Goal: Task Accomplishment & Management: Manage account settings

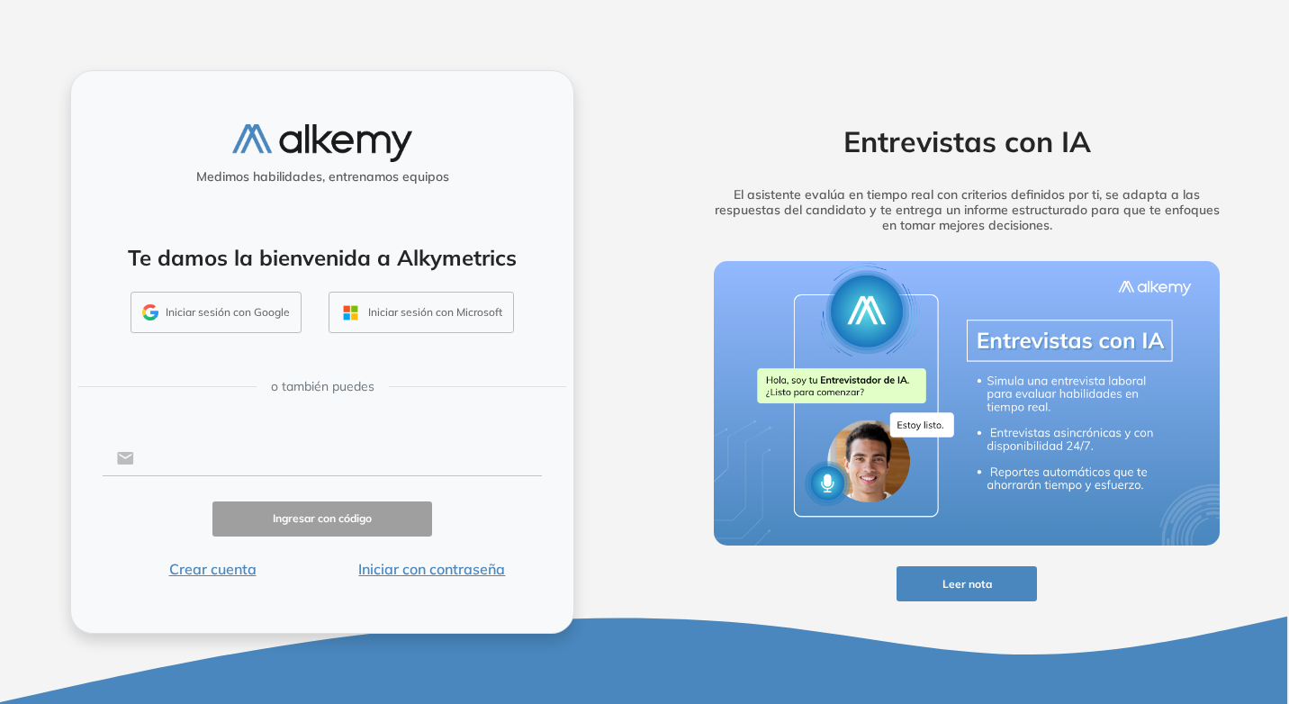
click at [225, 455] on input "text" at bounding box center [338, 458] width 408 height 34
drag, startPoint x: 161, startPoint y: 457, endPoint x: 168, endPoint y: 445, distance: 14.5
click at [161, 457] on input "text" at bounding box center [338, 458] width 408 height 34
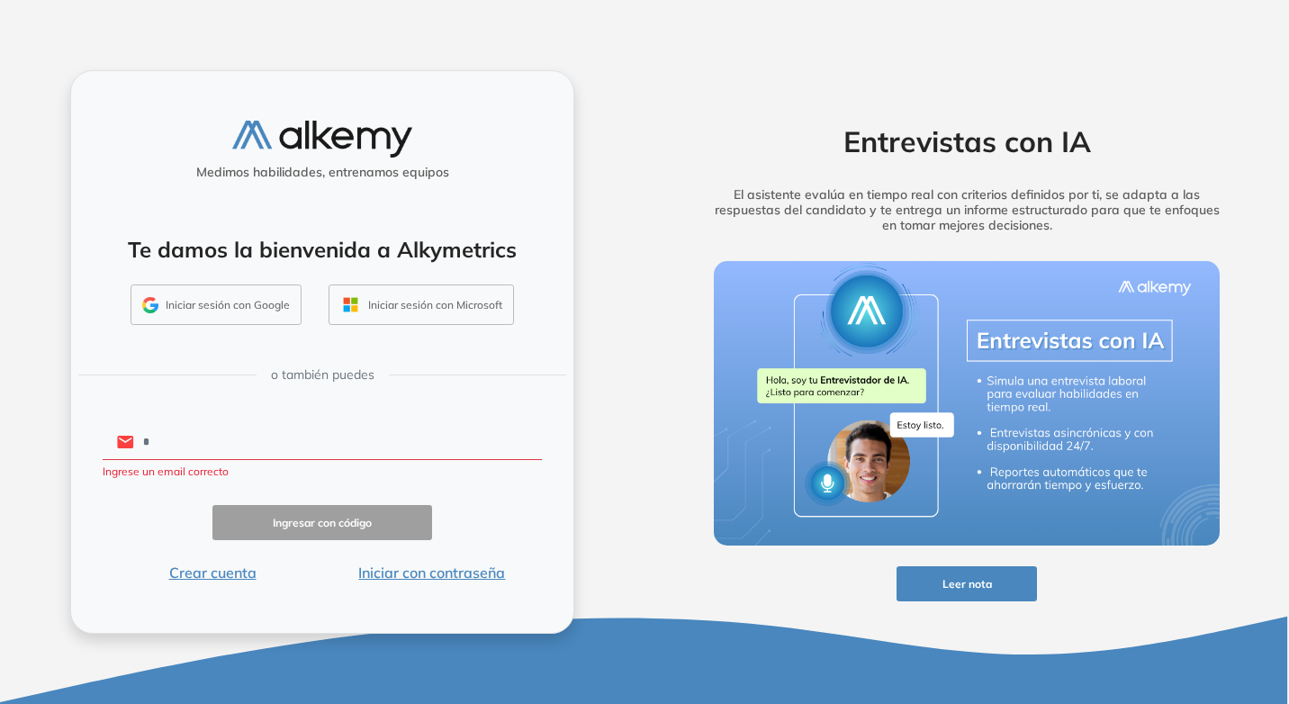
type input "**********"
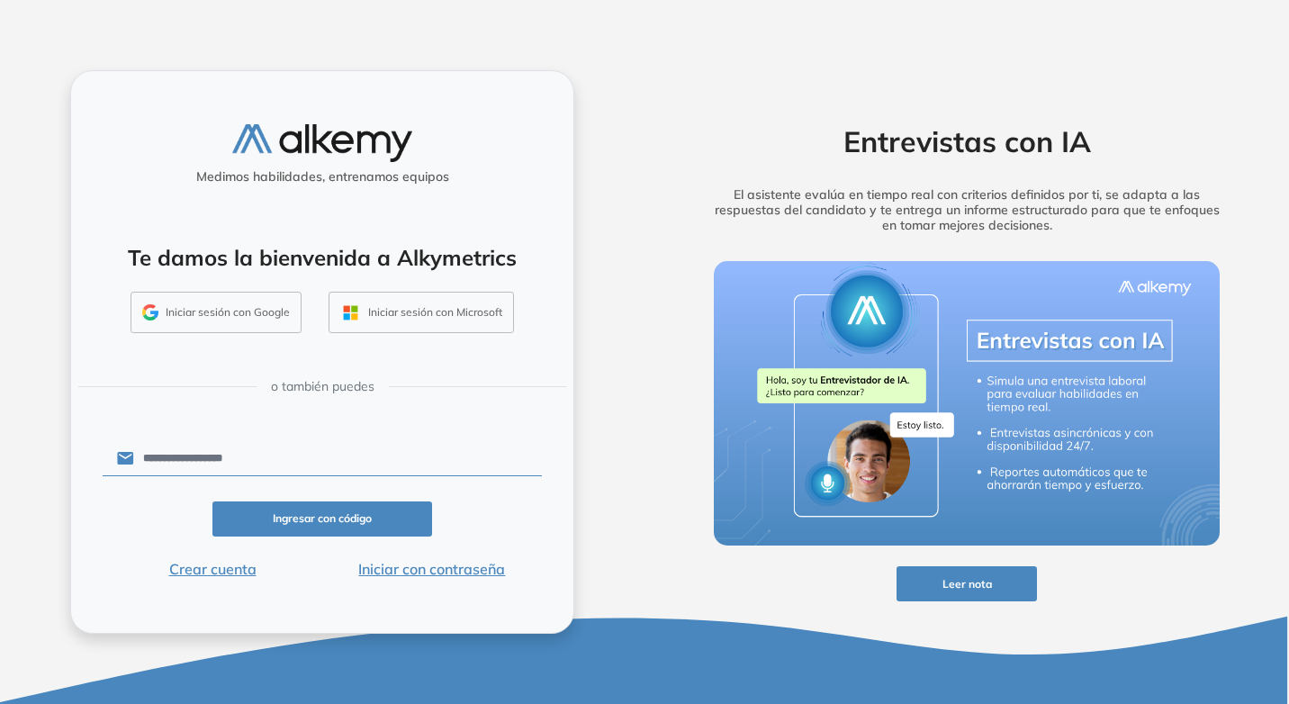
click at [419, 563] on button "Iniciar con contraseña" at bounding box center [432, 569] width 220 height 22
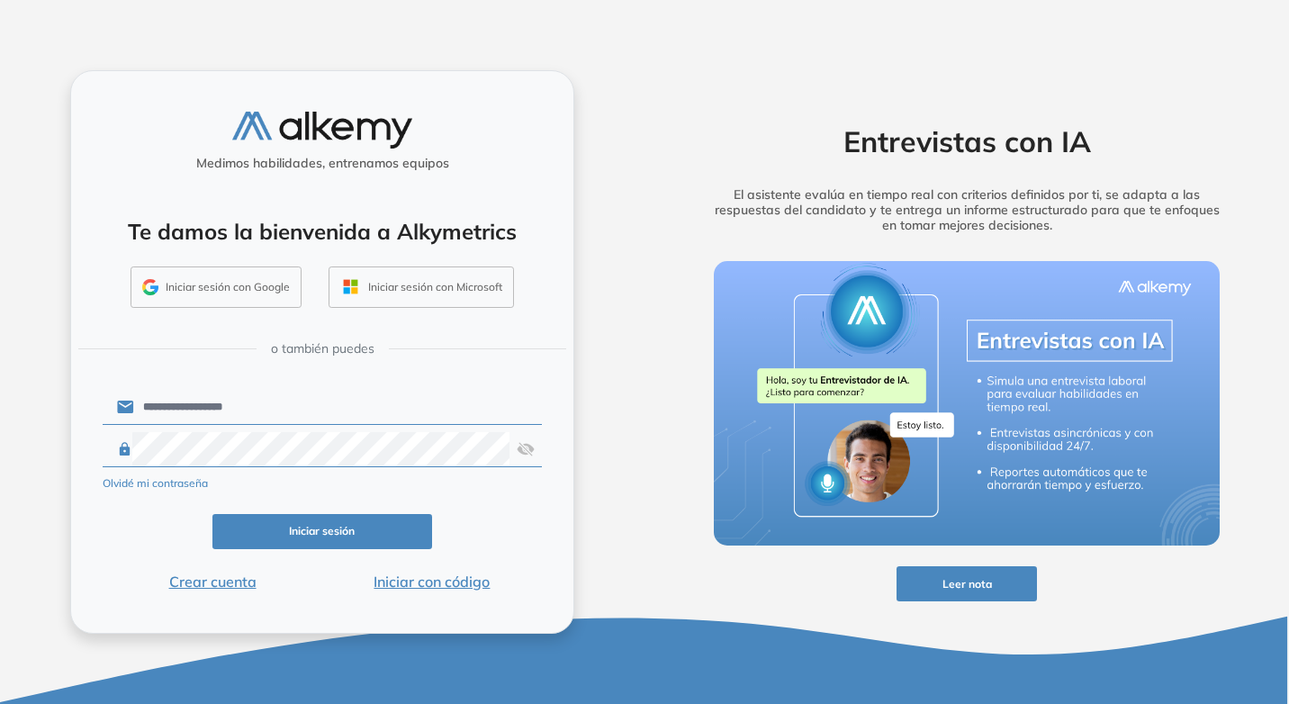
click at [388, 526] on button "Iniciar sesión" at bounding box center [322, 531] width 220 height 35
